Goal: Task Accomplishment & Management: Use online tool/utility

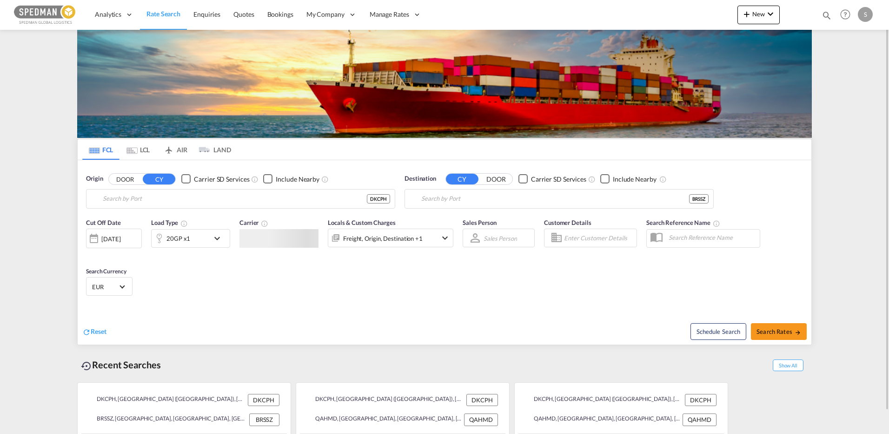
type input "[GEOGRAPHIC_DATA] ([GEOGRAPHIC_DATA]), DKCPH"
click at [521, 201] on input "Santos, BRSSZ" at bounding box center [555, 199] width 268 height 14
click at [502, 200] on input "Santos, BRSSZ" at bounding box center [571, 199] width 276 height 14
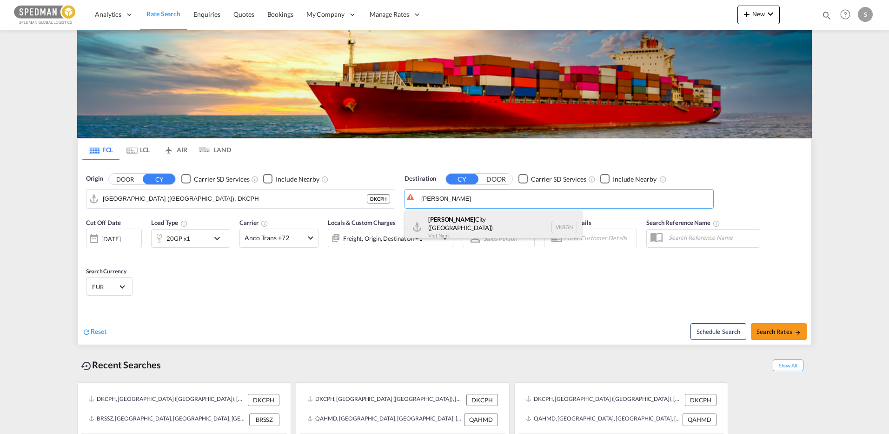
click at [484, 223] on div "[GEOGRAPHIC_DATA] ([GEOGRAPHIC_DATA]) [GEOGRAPHIC_DATA] VNSGN" at bounding box center [493, 226] width 177 height 33
type input "Ho Chi Minh City ([GEOGRAPHIC_DATA]), VNSGN"
click at [127, 286] on md-select-value "EUR" at bounding box center [109, 286] width 36 height 13
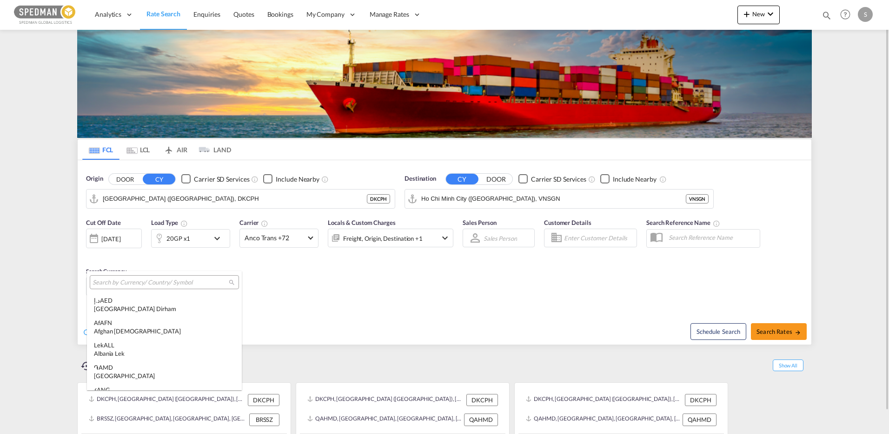
scroll to position [934, 0]
click at [125, 285] on input "search" at bounding box center [161, 282] width 136 height 8
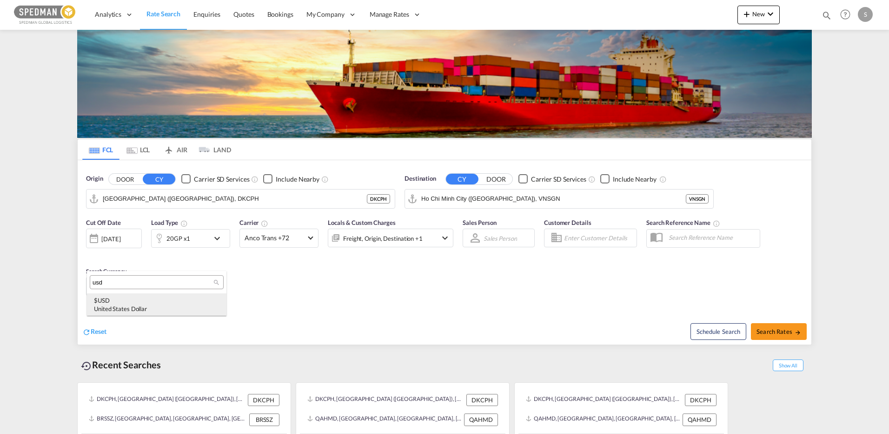
type input "usd"
click at [121, 306] on div "United States Dollar" at bounding box center [157, 308] width 126 height 8
click at [777, 331] on span "Search Rates" at bounding box center [779, 330] width 45 height 7
type input "DKCPH to VNSGN / [DATE]"
